Goal: Information Seeking & Learning: Learn about a topic

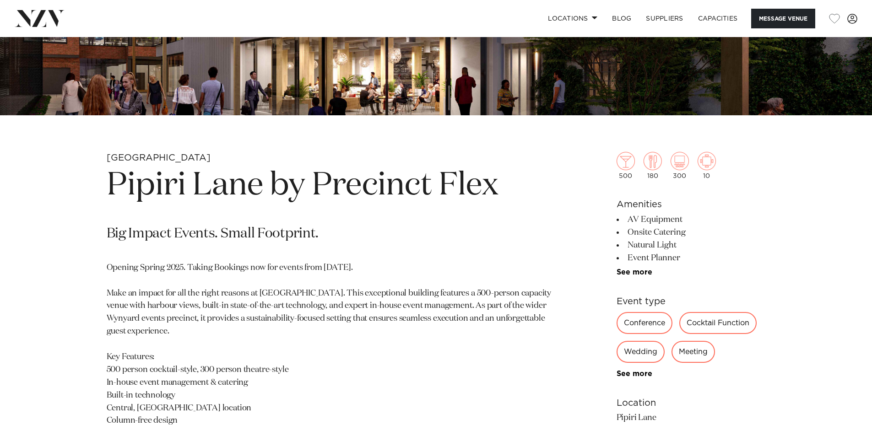
scroll to position [458, 0]
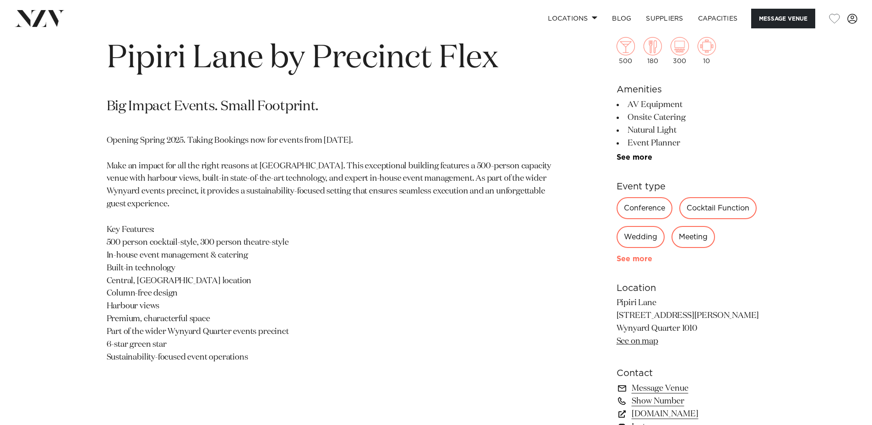
click at [638, 256] on link "See more" at bounding box center [651, 258] width 71 height 7
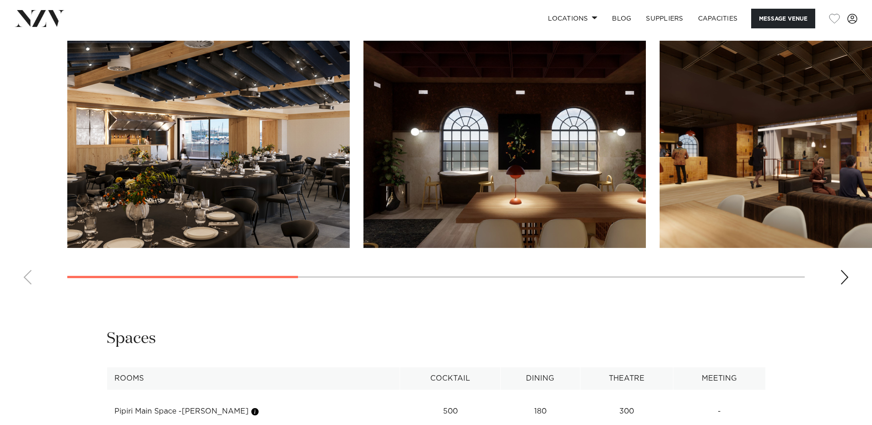
scroll to position [1068, 0]
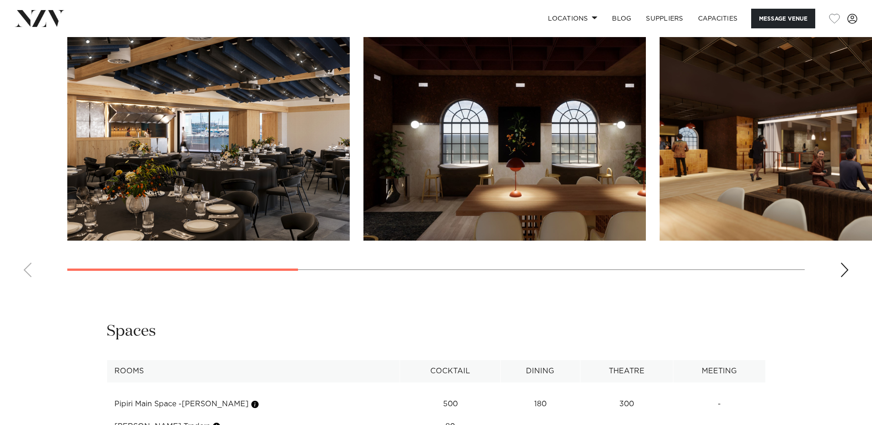
click at [231, 134] on img "1 / 8" at bounding box center [208, 136] width 282 height 207
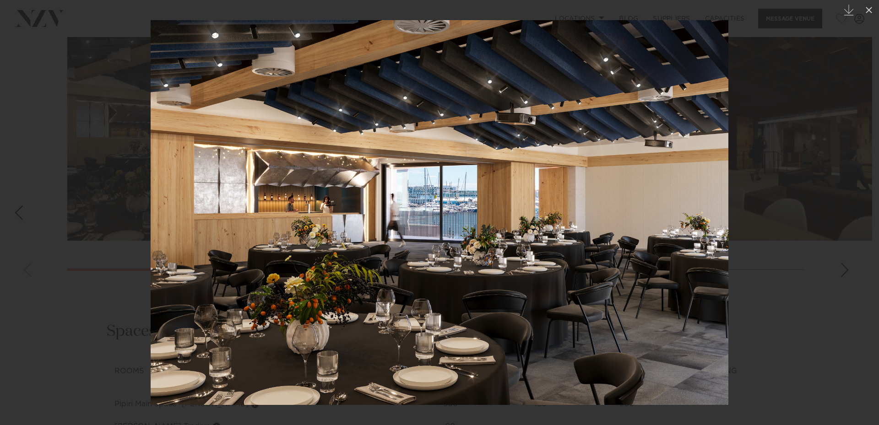
click at [804, 128] on div at bounding box center [439, 212] width 879 height 425
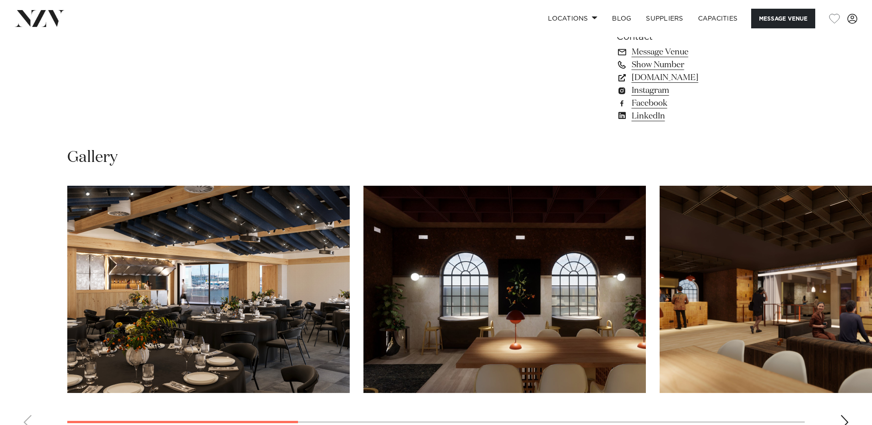
scroll to position [1068, 0]
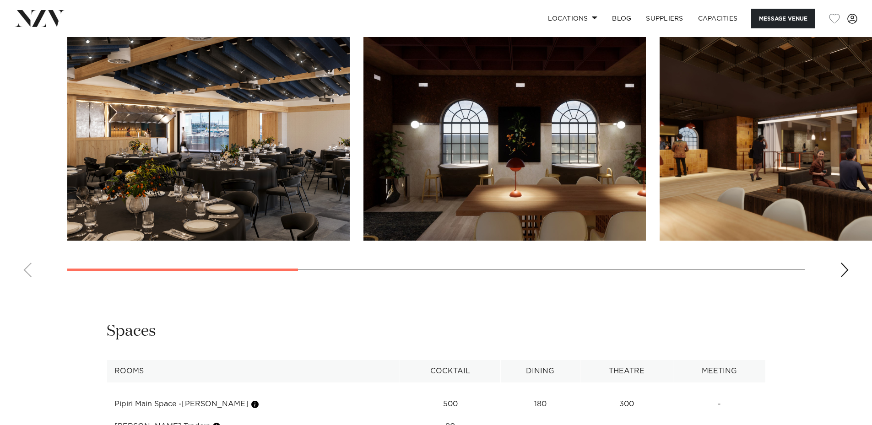
click at [843, 268] on div "Next slide" at bounding box center [844, 270] width 9 height 15
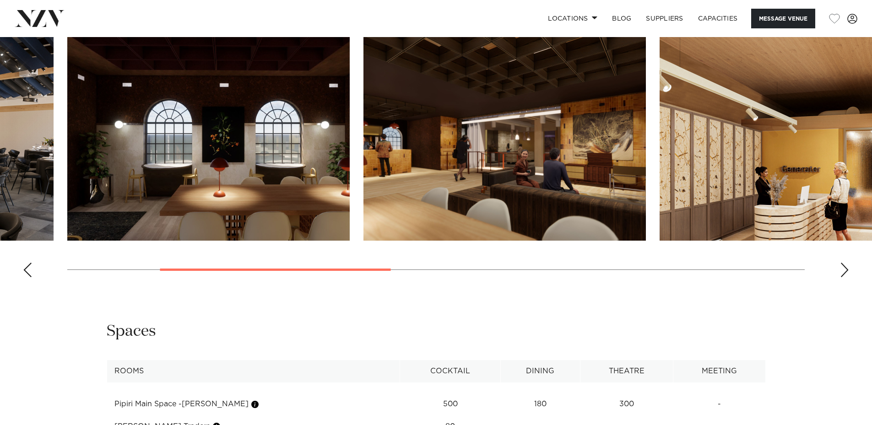
click at [842, 267] on div "Next slide" at bounding box center [844, 270] width 9 height 15
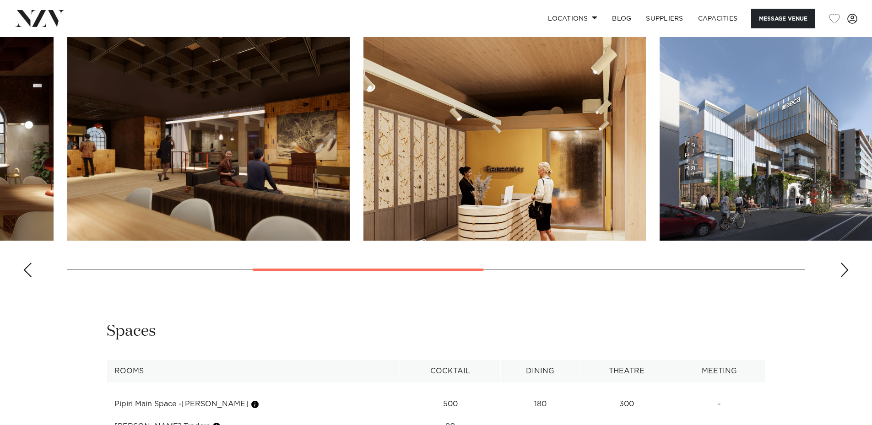
click at [842, 267] on div "Next slide" at bounding box center [844, 270] width 9 height 15
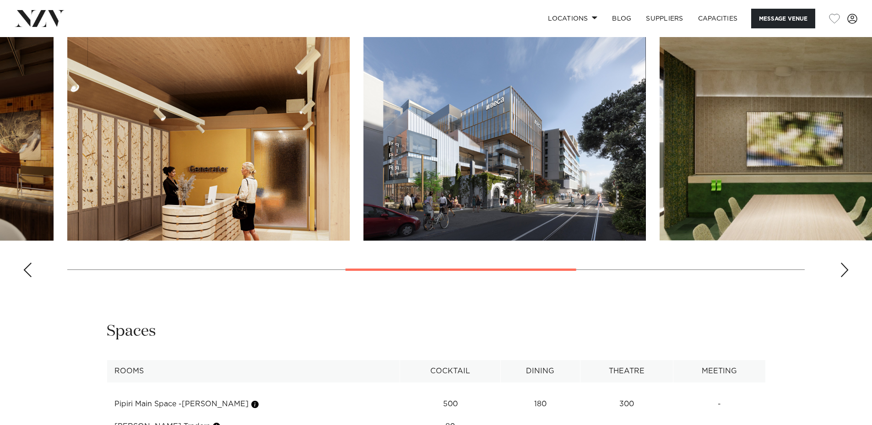
click at [845, 270] on div "Next slide" at bounding box center [844, 270] width 9 height 15
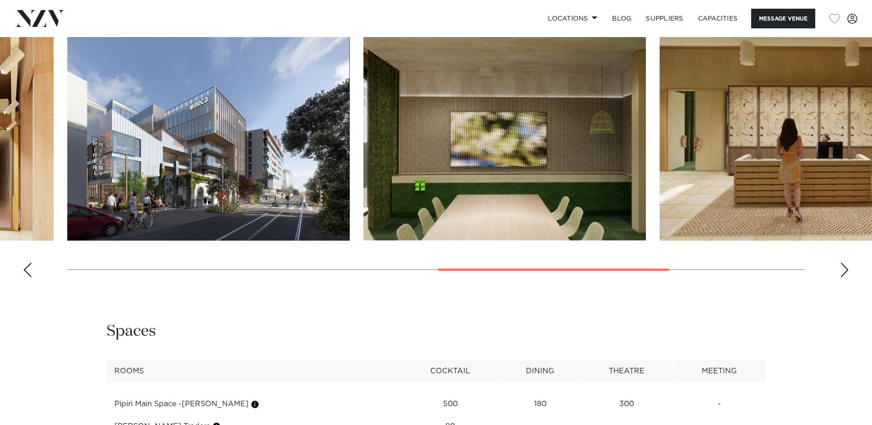
click at [845, 270] on div "Next slide" at bounding box center [844, 270] width 9 height 15
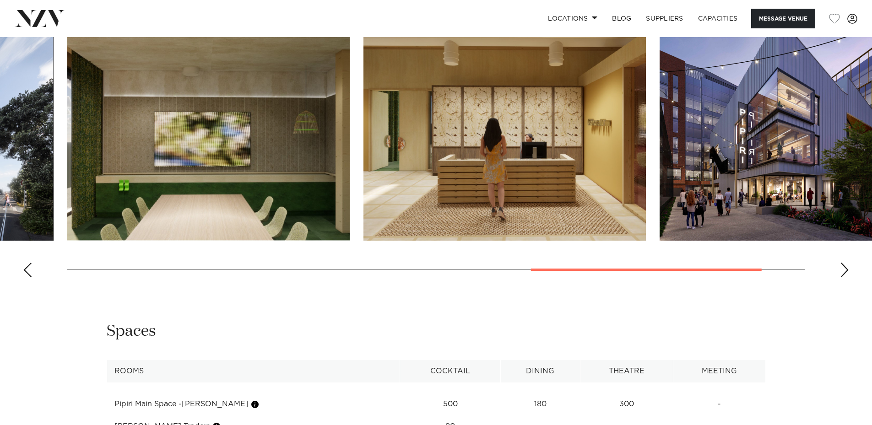
click at [845, 270] on div "Next slide" at bounding box center [844, 270] width 9 height 15
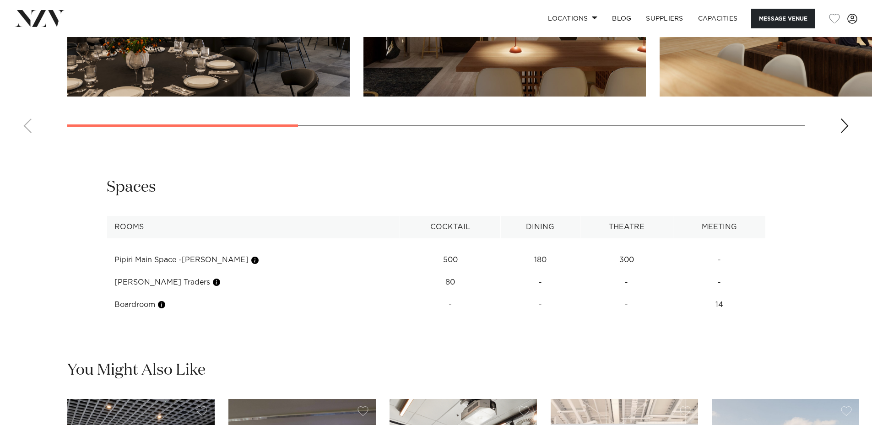
scroll to position [1221, 0]
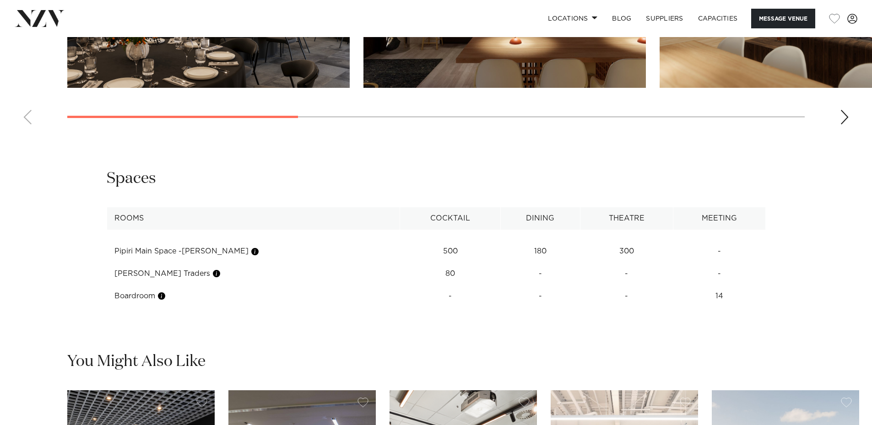
click at [188, 252] on td "Pipiri Main Space -[PERSON_NAME]" at bounding box center [253, 251] width 293 height 22
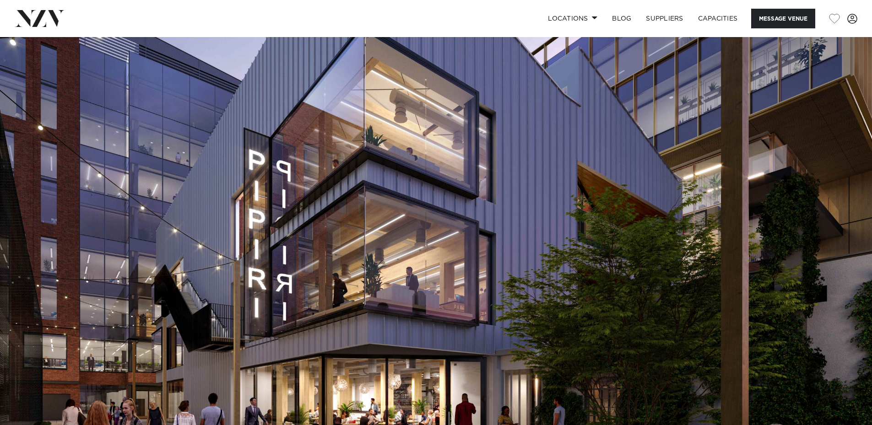
scroll to position [0, 0]
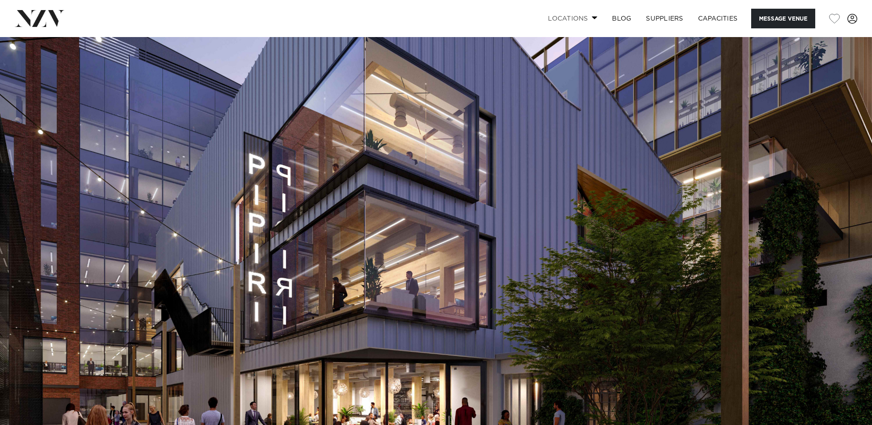
click at [593, 22] on link "Locations" at bounding box center [573, 19] width 64 height 20
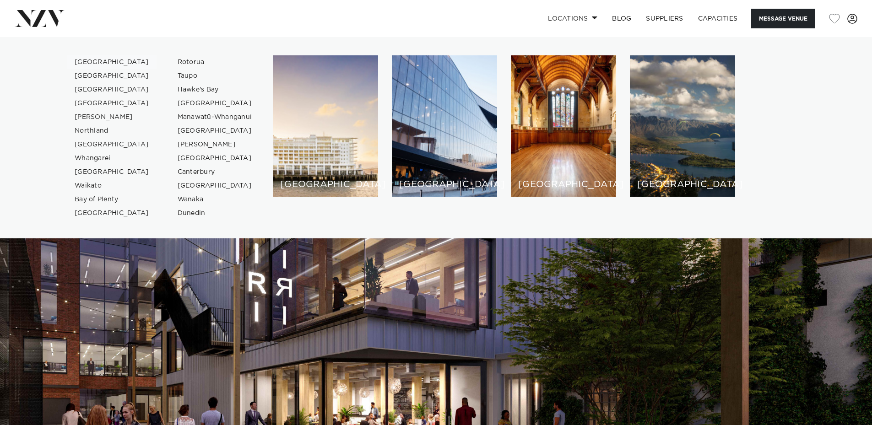
click at [96, 59] on link "[GEOGRAPHIC_DATA]" at bounding box center [111, 62] width 89 height 14
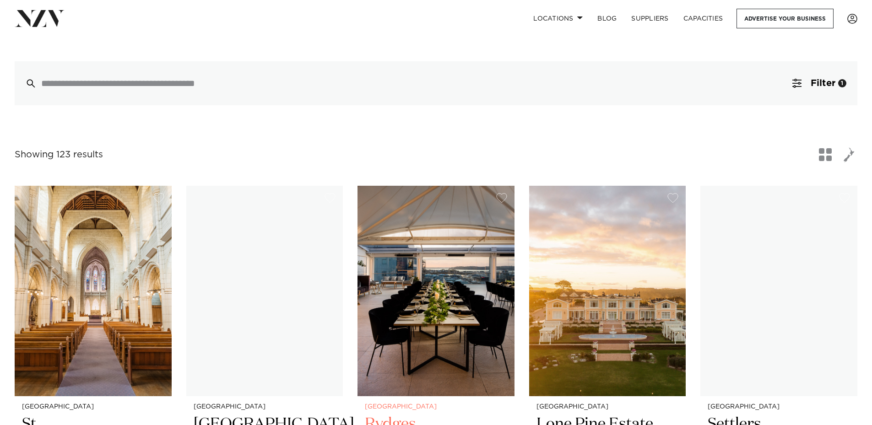
scroll to position [305, 0]
